Goal: Task Accomplishment & Management: Use online tool/utility

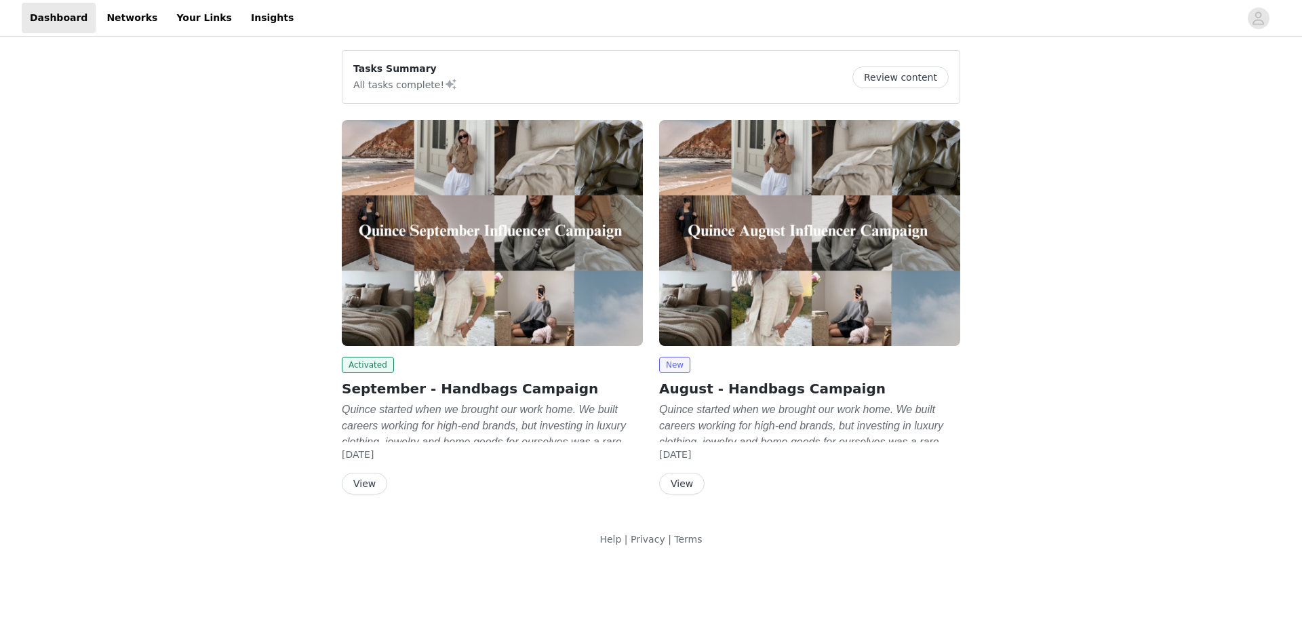
click at [361, 482] on button "View" at bounding box center [364, 484] width 45 height 22
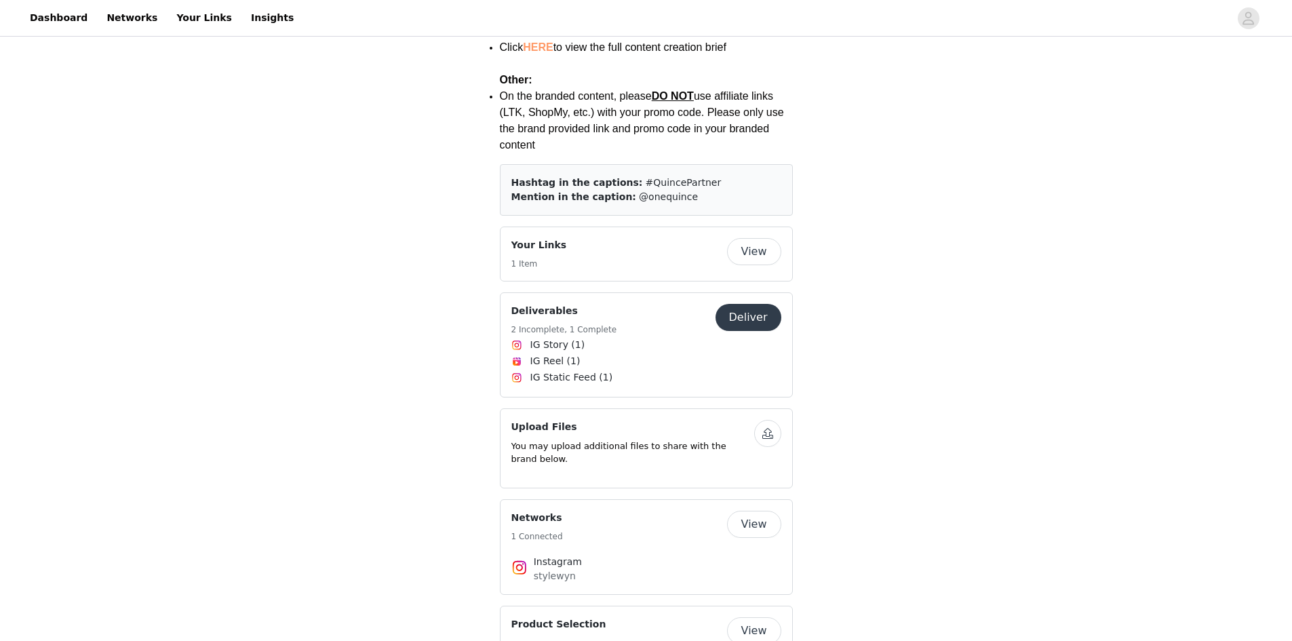
scroll to position [2102, 0]
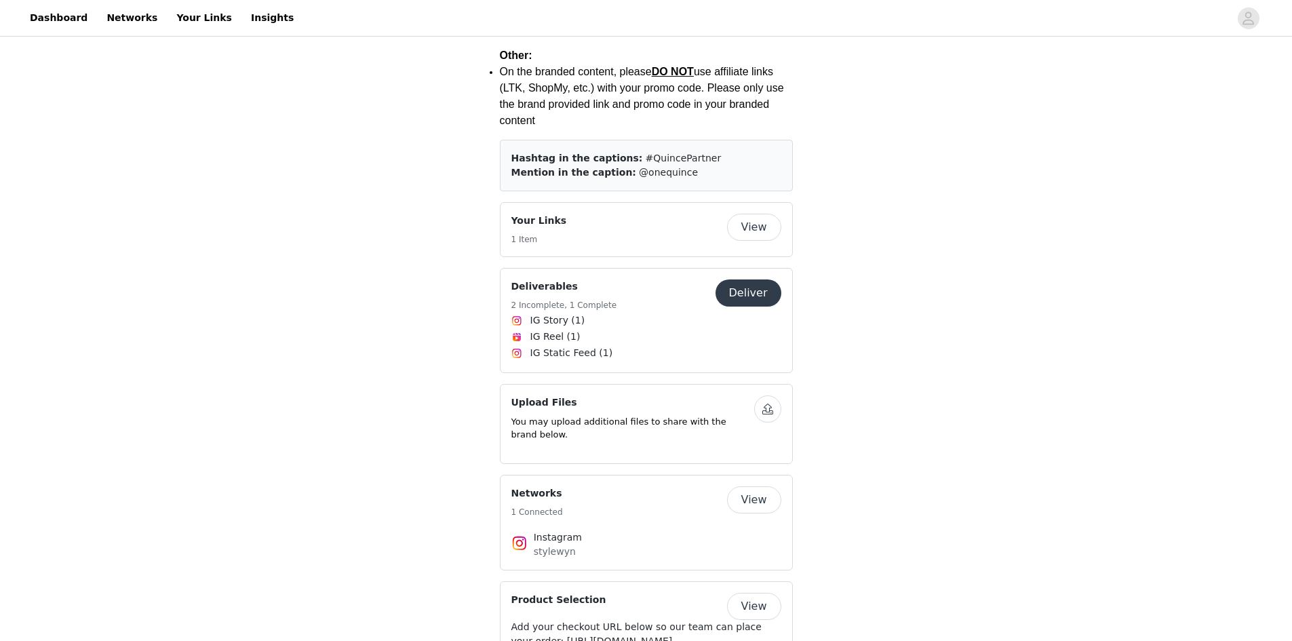
click at [751, 279] on button "Deliver" at bounding box center [748, 292] width 66 height 27
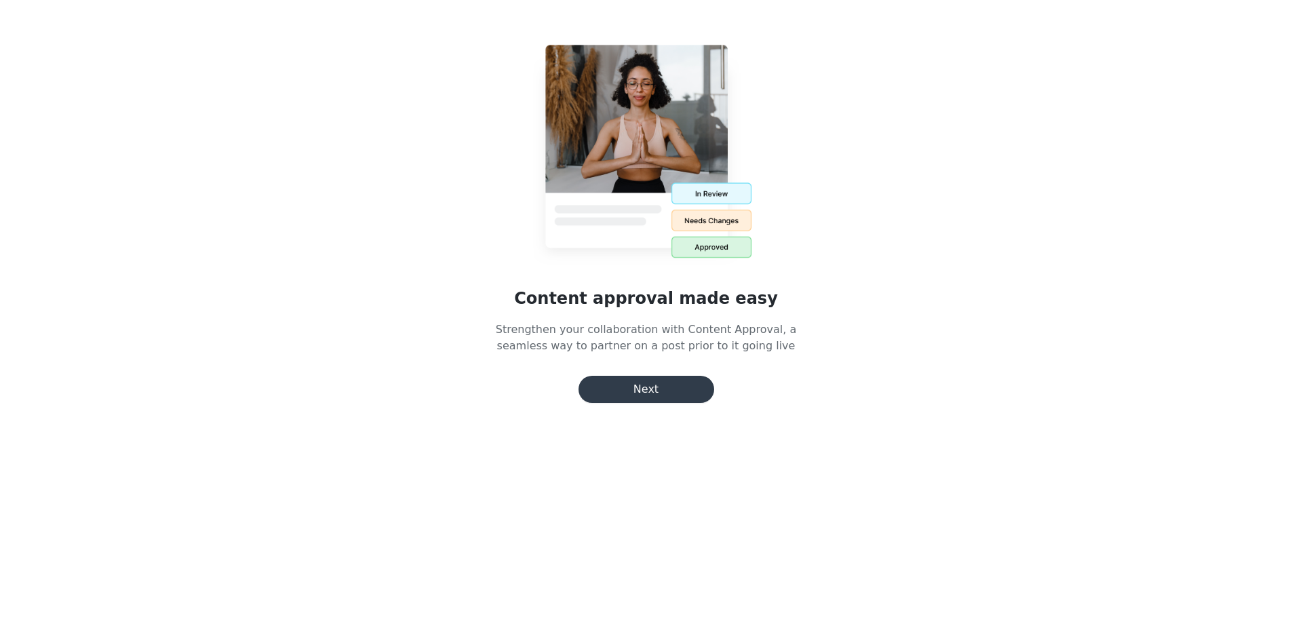
click at [663, 391] on button "Next" at bounding box center [646, 389] width 136 height 27
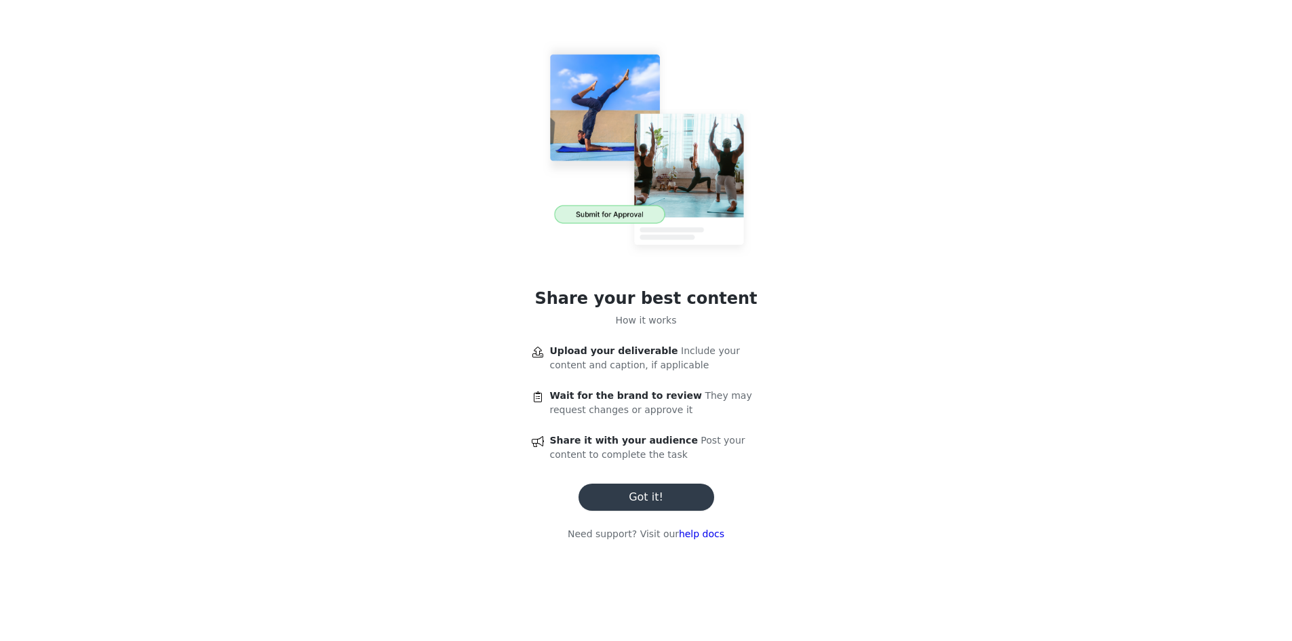
click at [634, 496] on button "Got it!" at bounding box center [646, 497] width 136 height 27
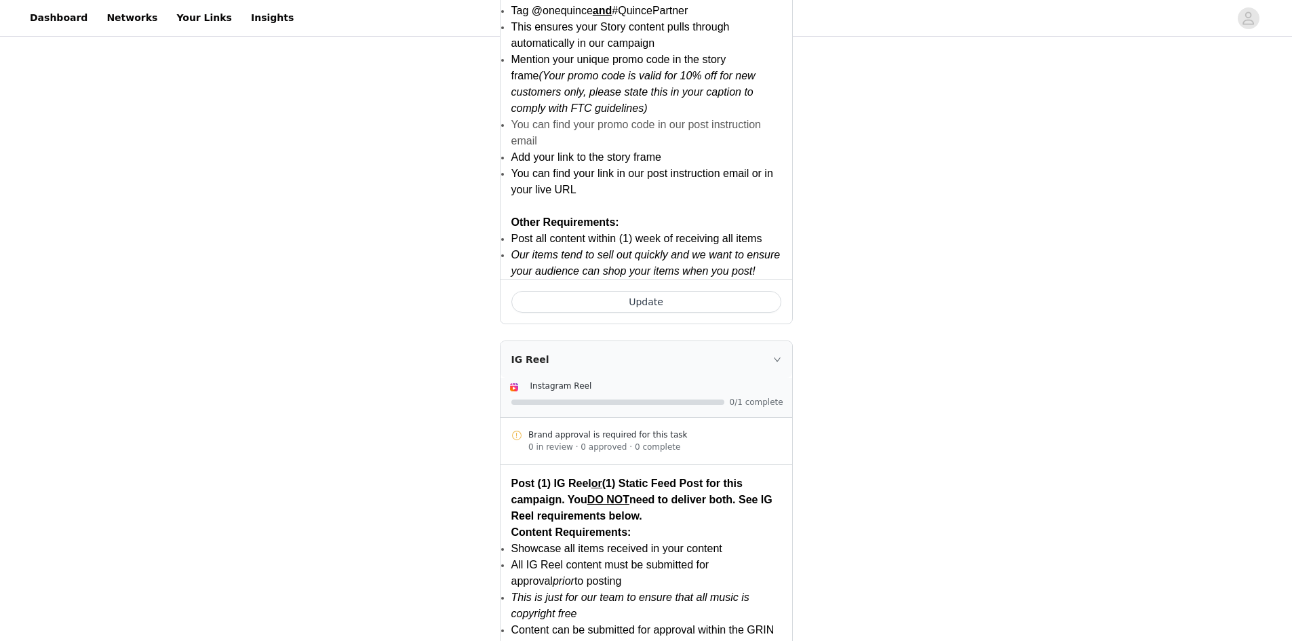
scroll to position [1085, 0]
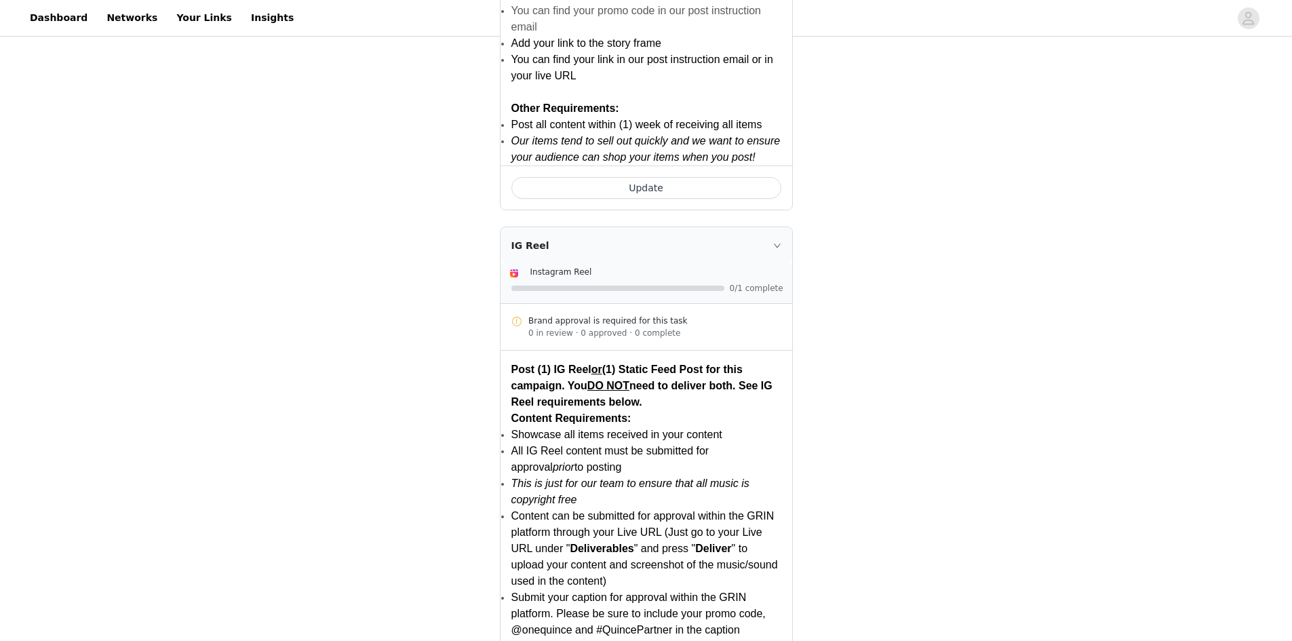
click at [777, 247] on icon "icon: right" at bounding box center [777, 245] width 8 height 8
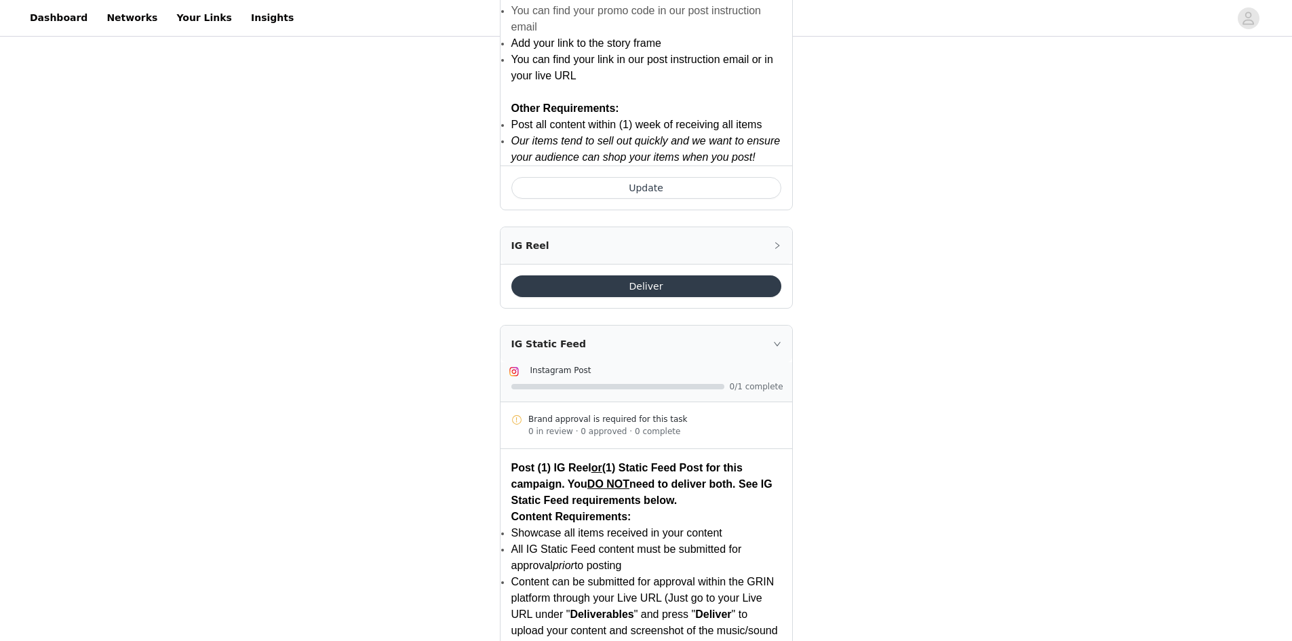
click at [777, 247] on icon "icon: right" at bounding box center [777, 245] width 4 height 7
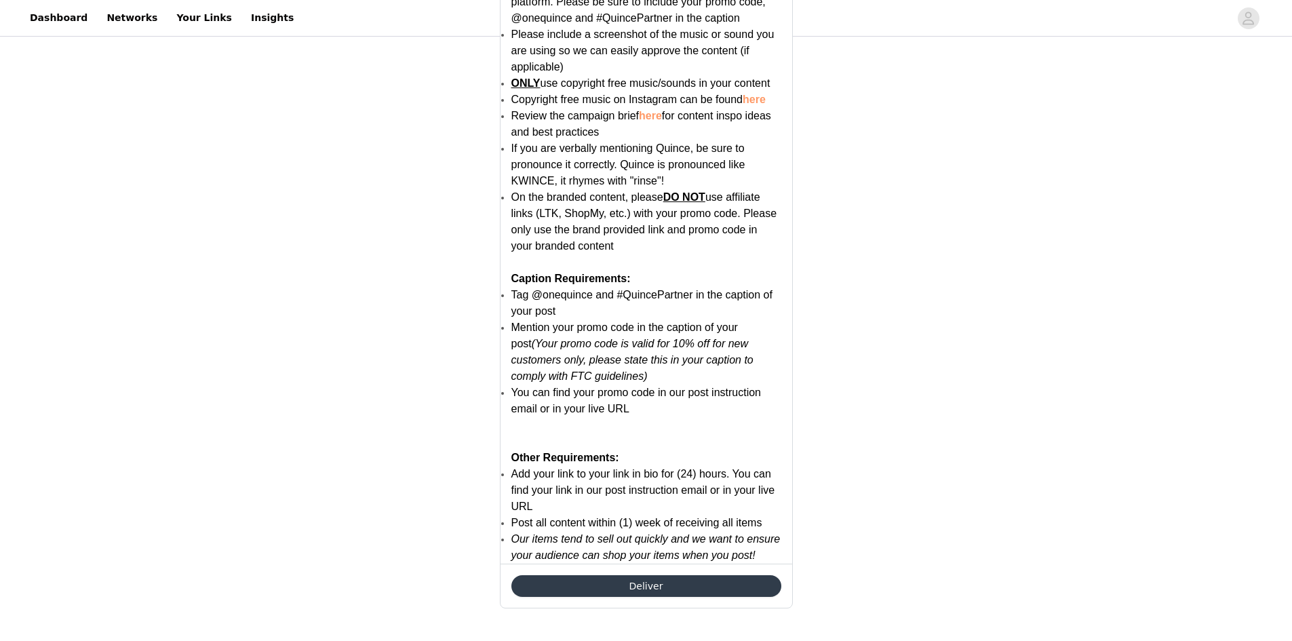
scroll to position [1754, 0]
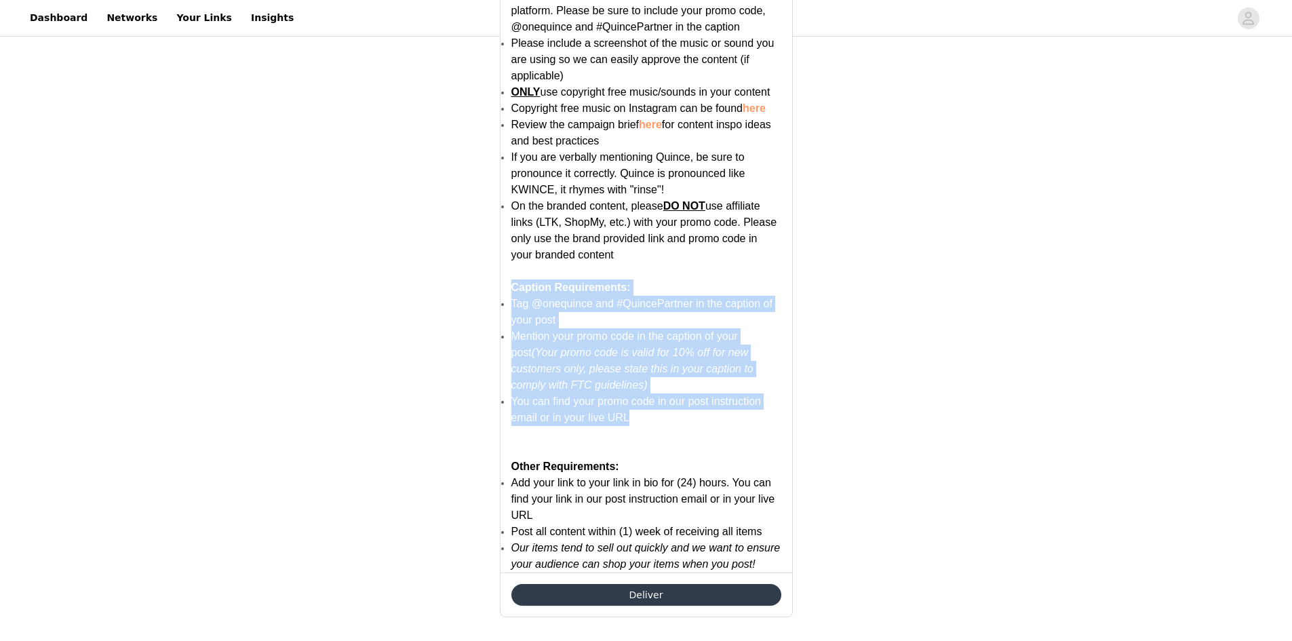
drag, startPoint x: 514, startPoint y: 286, endPoint x: 667, endPoint y: 414, distance: 199.3
click at [667, 414] on div "Post (1) IG Reel or (1) Static Feed Post for this campaign. You DO NOT need to …" at bounding box center [646, 176] width 292 height 792
copy div "Caption Requirements: Tag @onequince and #QuincePartner in the caption of your …"
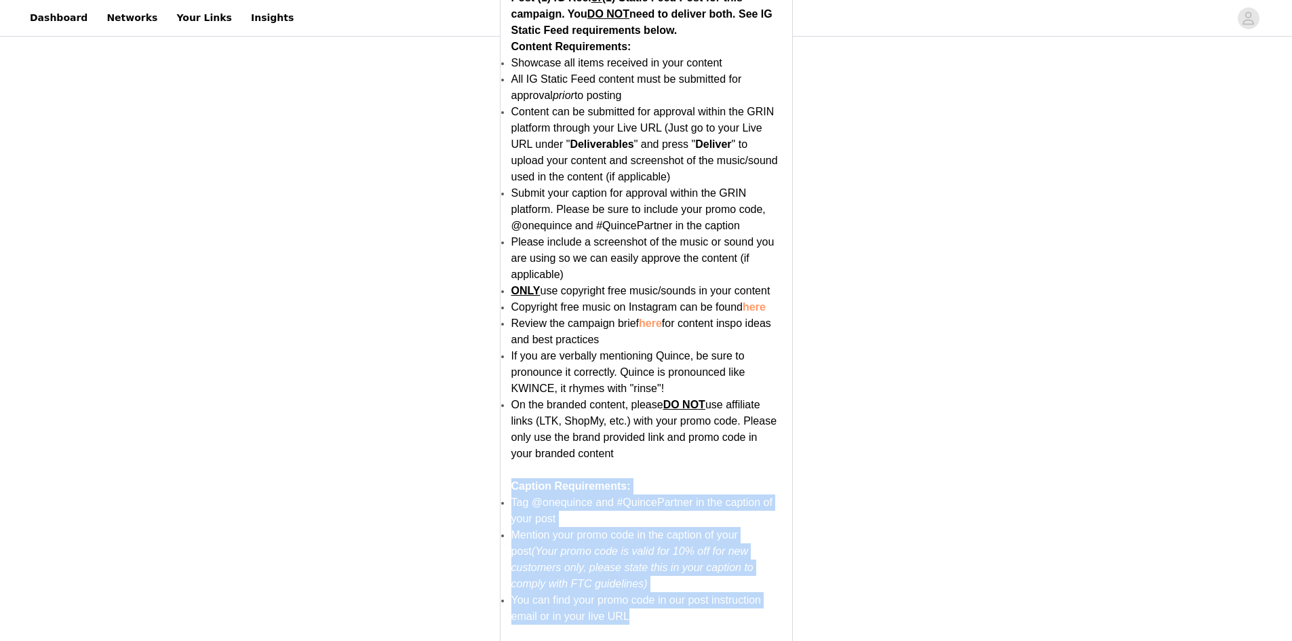
scroll to position [1559, 0]
